Goal: Information Seeking & Learning: Learn about a topic

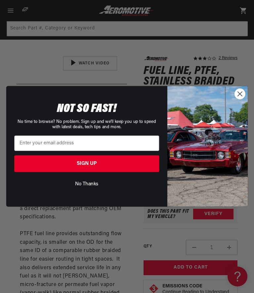
scroll to position [119, 0]
click at [236, 90] on circle "Close dialog" at bounding box center [239, 94] width 10 height 10
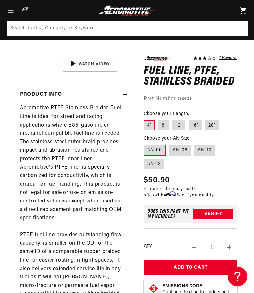
click at [191, 125] on label "16'" at bounding box center [194, 125] width 13 height 11
click at [188, 119] on input "16'" at bounding box center [188, 119] width 0 height 0
radio input "true"
click at [89, 65] on img "Gallery Viewer" at bounding box center [90, 65] width 74 height 42
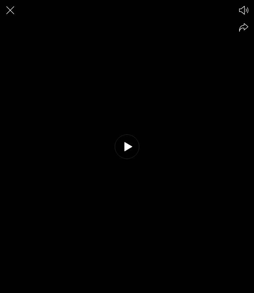
click at [126, 146] on icon at bounding box center [128, 146] width 8 height 9
click at [5, 10] on icon "Close the video player" at bounding box center [10, 10] width 15 height 15
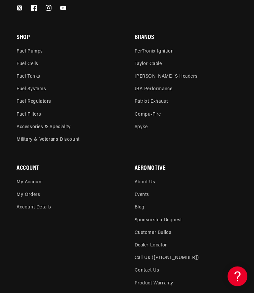
scroll to position [1274, 0]
click at [27, 48] on link "Fuel Pumps" at bounding box center [30, 52] width 26 height 9
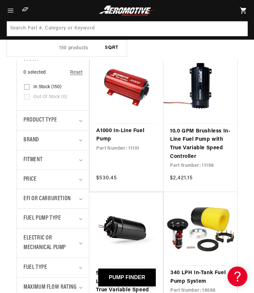
scroll to position [120, 0]
